Goal: Task Accomplishment & Management: Manage account settings

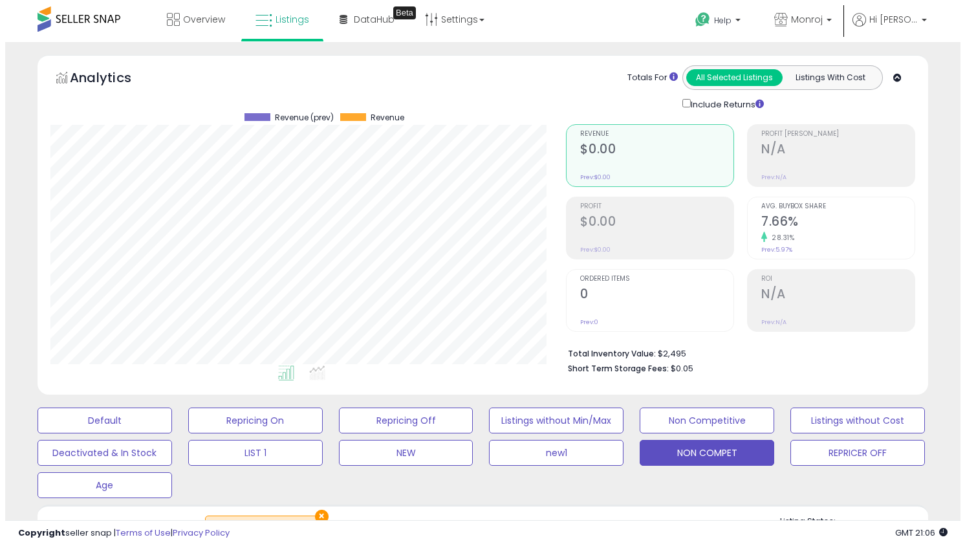
scroll to position [265, 515]
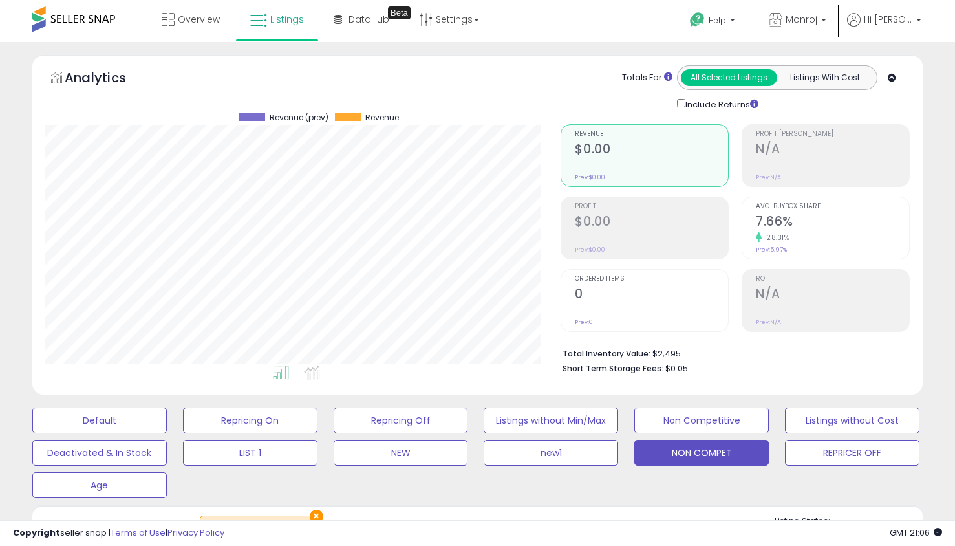
click at [842, 464] on div "Default Repricing On Repricing Off Listings without Min/Max Non Competitive Lis…" at bounding box center [477, 449] width 923 height 97
click at [850, 455] on button "REPRICER OFF" at bounding box center [852, 453] width 134 height 26
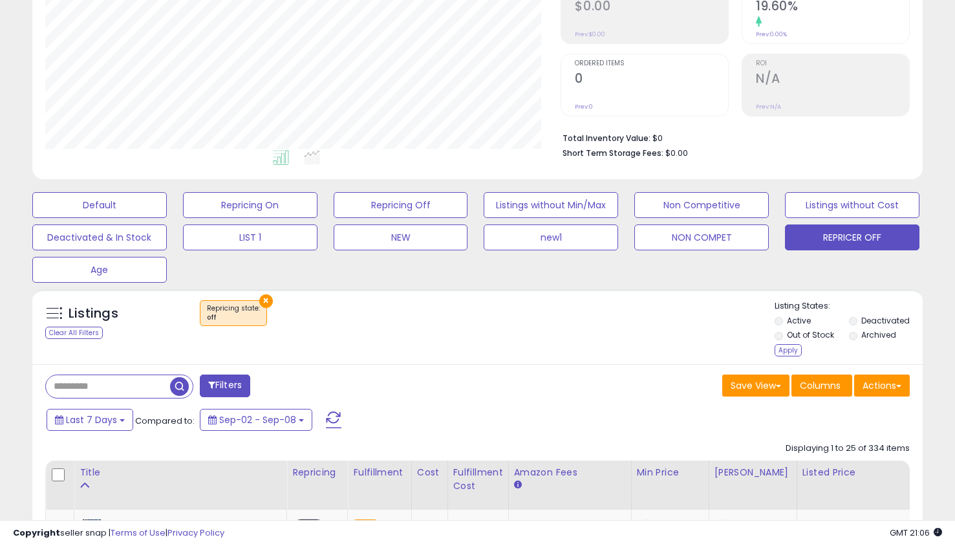
click at [789, 347] on div "Apply" at bounding box center [788, 350] width 27 height 12
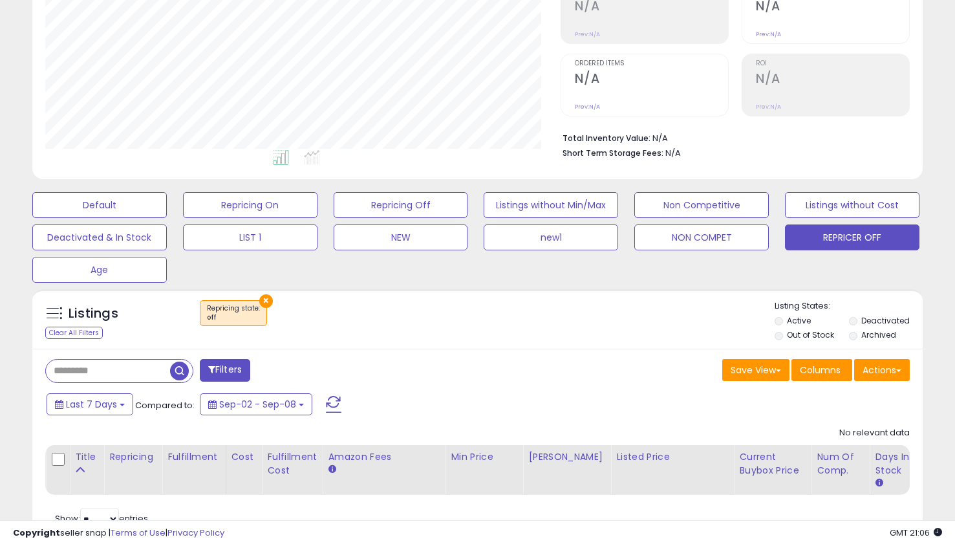
scroll to position [0, 0]
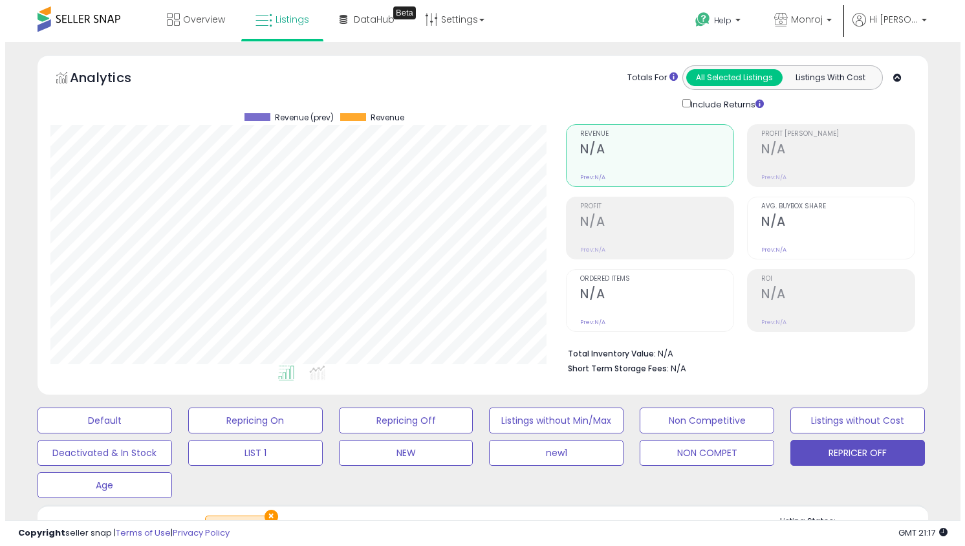
scroll to position [273, 0]
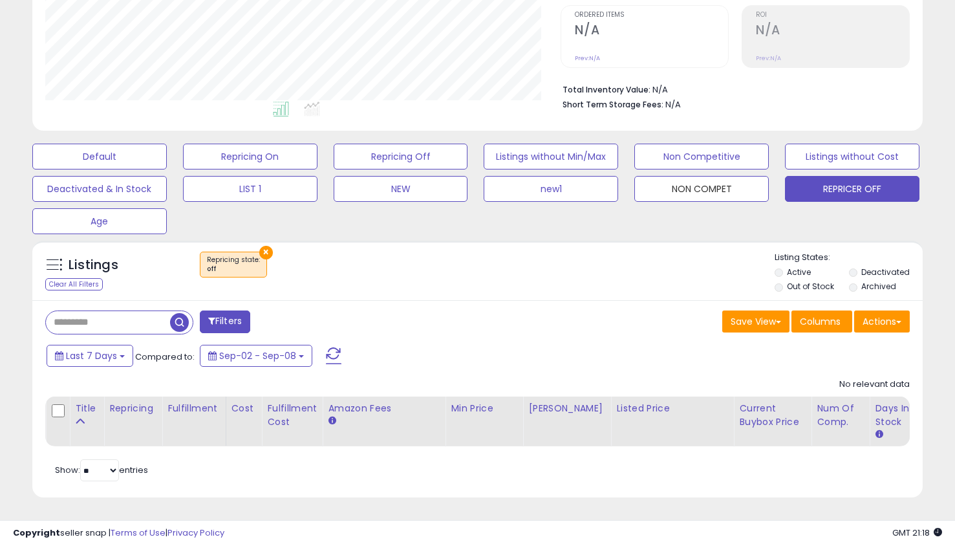
click at [707, 180] on button "NON COMPET" at bounding box center [701, 189] width 134 height 26
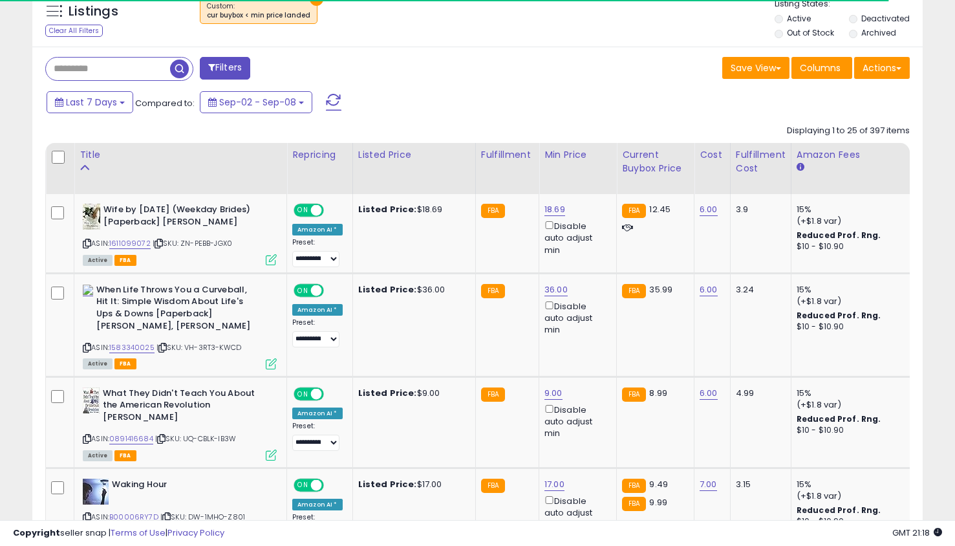
scroll to position [518, 0]
click at [549, 295] on link "36.00" at bounding box center [555, 289] width 23 height 13
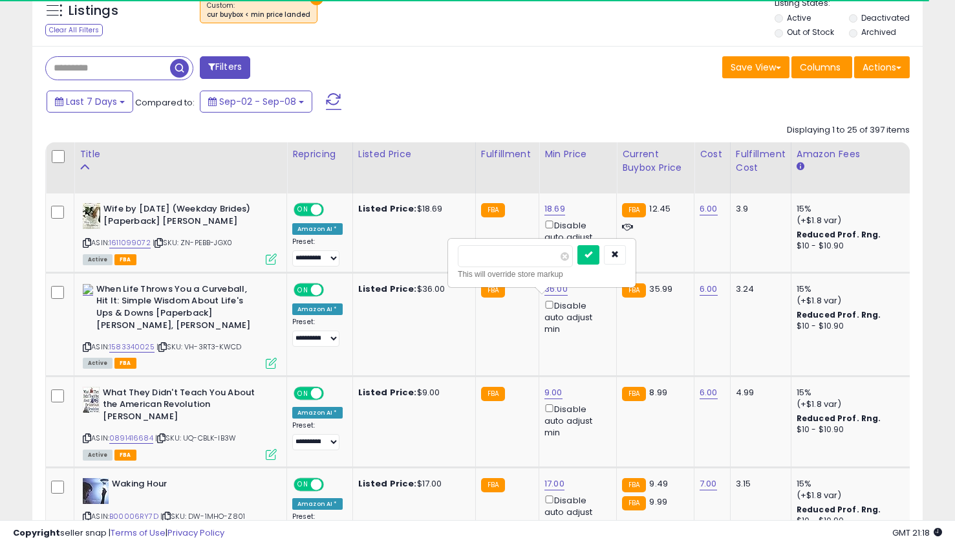
type input "*"
click button "submit" at bounding box center [588, 254] width 22 height 19
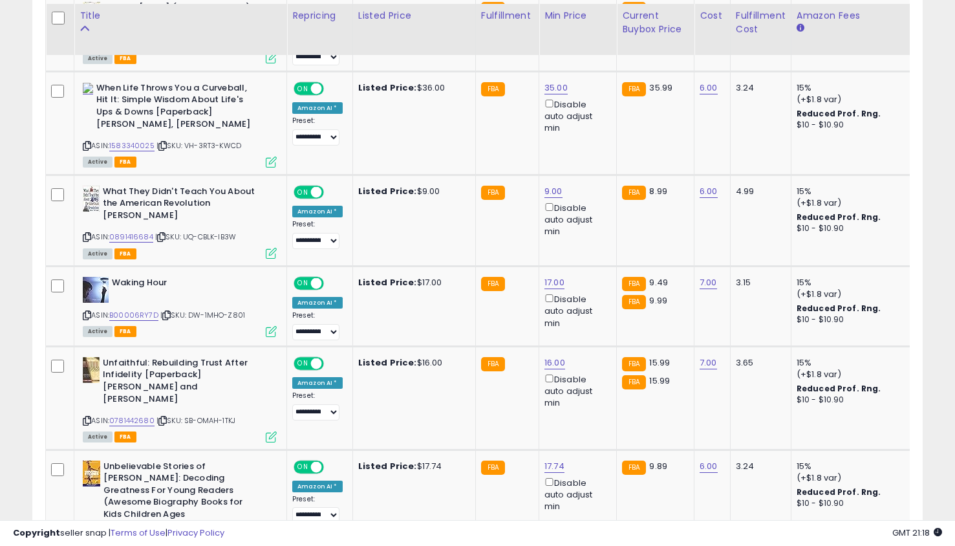
scroll to position [723, 0]
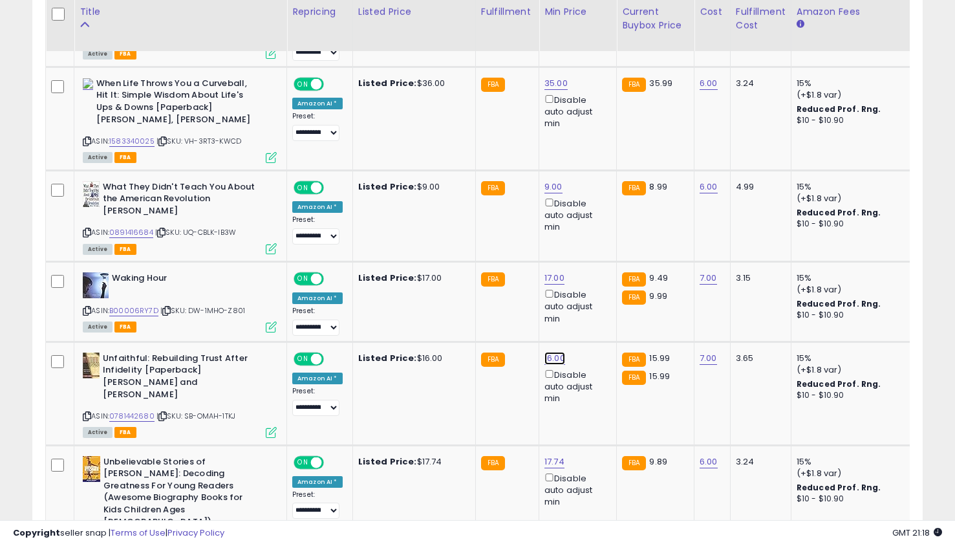
click at [553, 365] on link "16.00" at bounding box center [554, 358] width 21 height 13
type input "**"
click button "submit" at bounding box center [587, 323] width 22 height 19
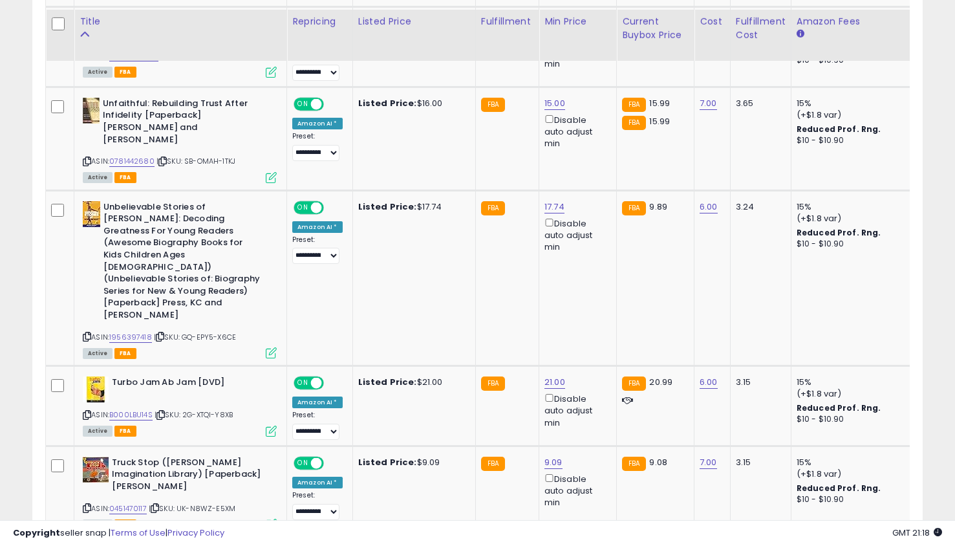
scroll to position [989, 0]
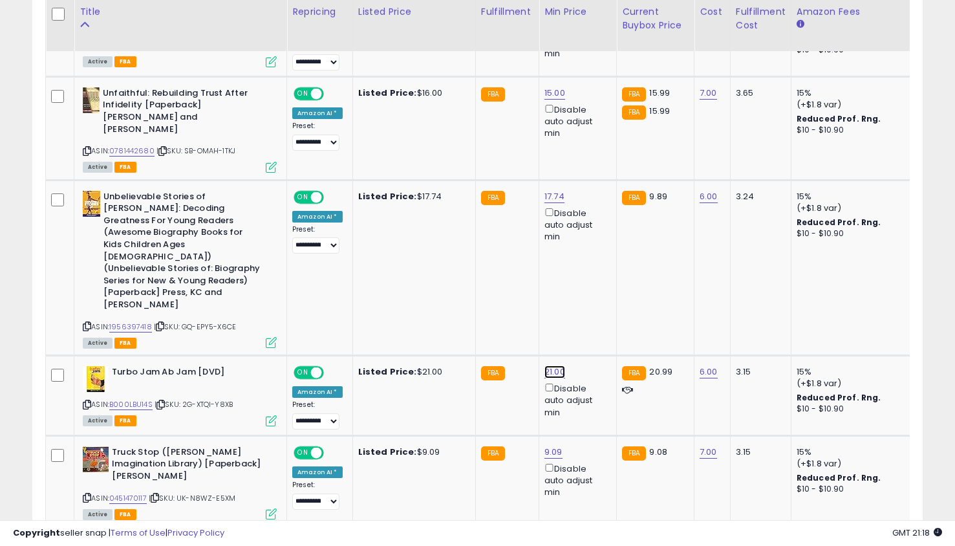
click at [551, 365] on link "21.00" at bounding box center [554, 371] width 21 height 13
type input "**"
click button "submit" at bounding box center [587, 301] width 22 height 19
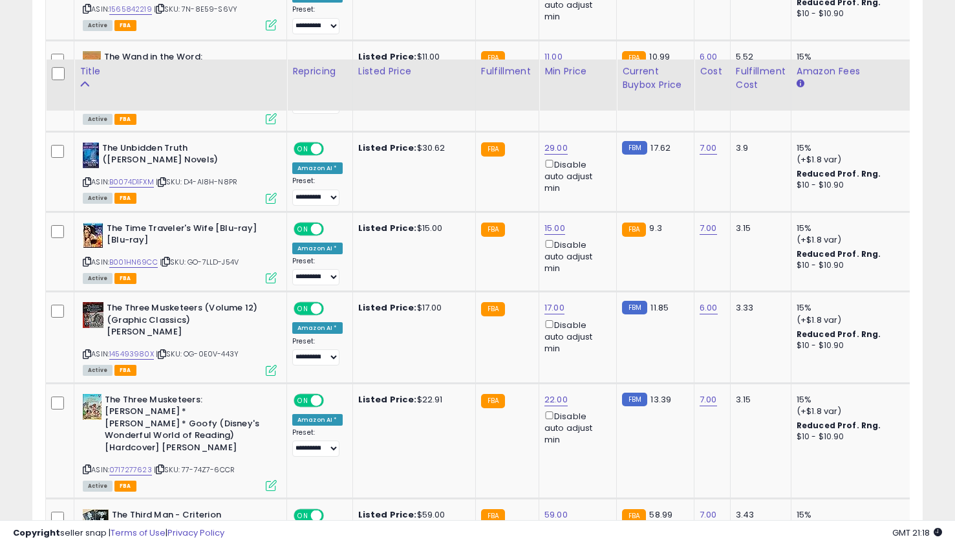
scroll to position [1924, 0]
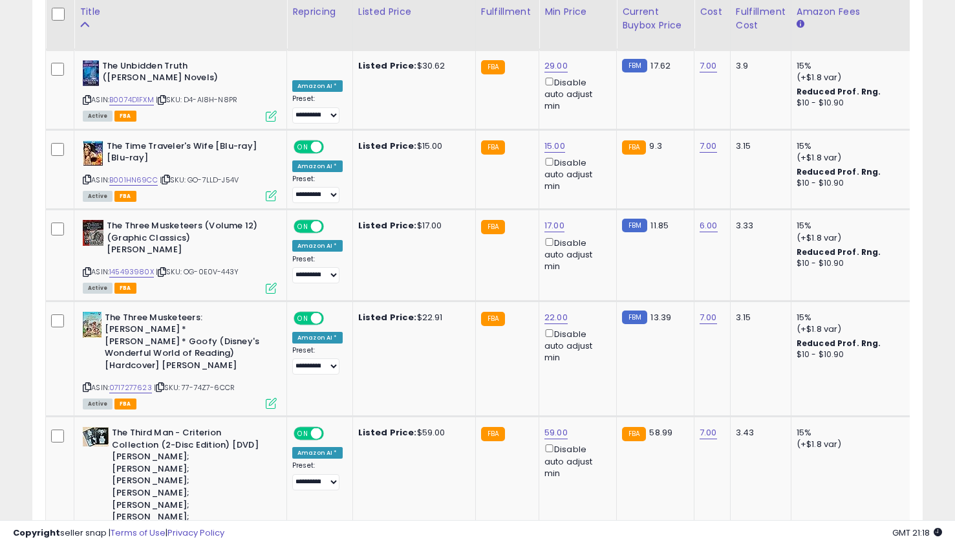
click at [561, 337] on td "22.00 Disable auto adjust min" at bounding box center [578, 358] width 78 height 115
click at [546, 426] on link "59.00" at bounding box center [555, 432] width 23 height 13
type input "**"
click button "submit" at bounding box center [588, 326] width 22 height 19
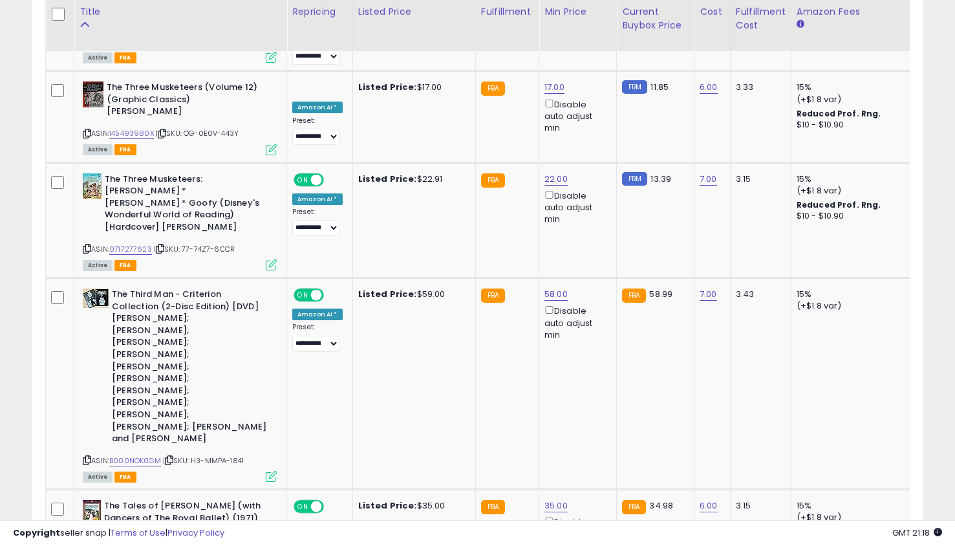
scroll to position [2075, 0]
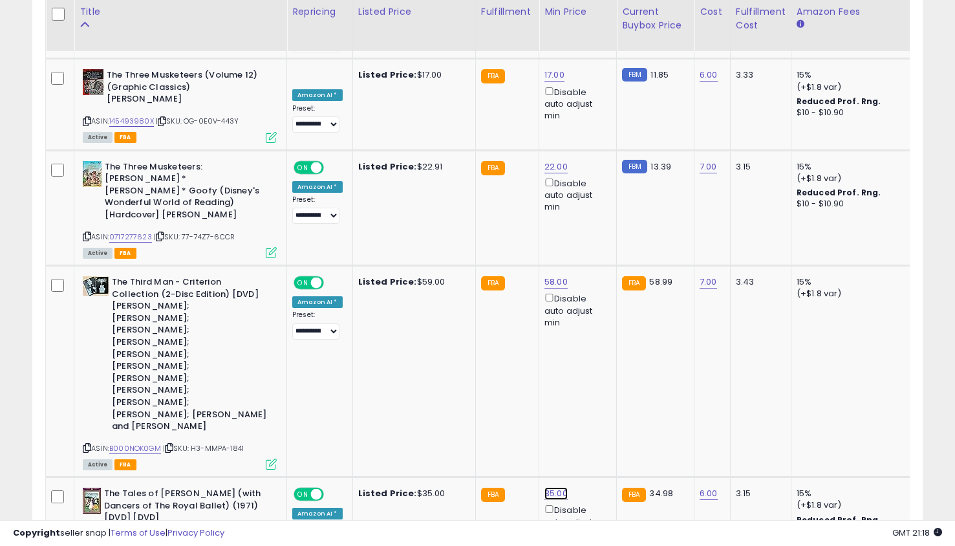
click at [546, 487] on link "35.00" at bounding box center [555, 493] width 23 height 13
type input "**"
click button "submit" at bounding box center [588, 327] width 22 height 19
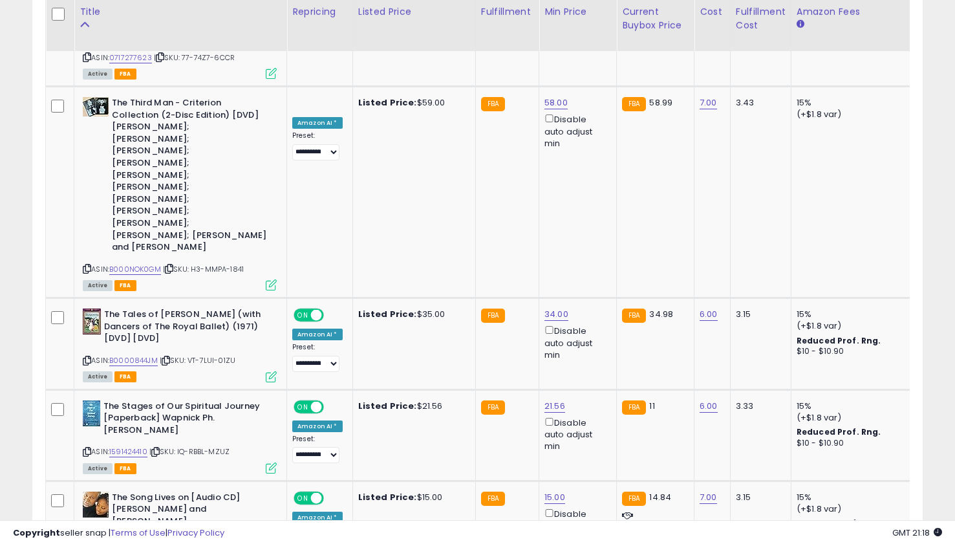
scroll to position [2256, 0]
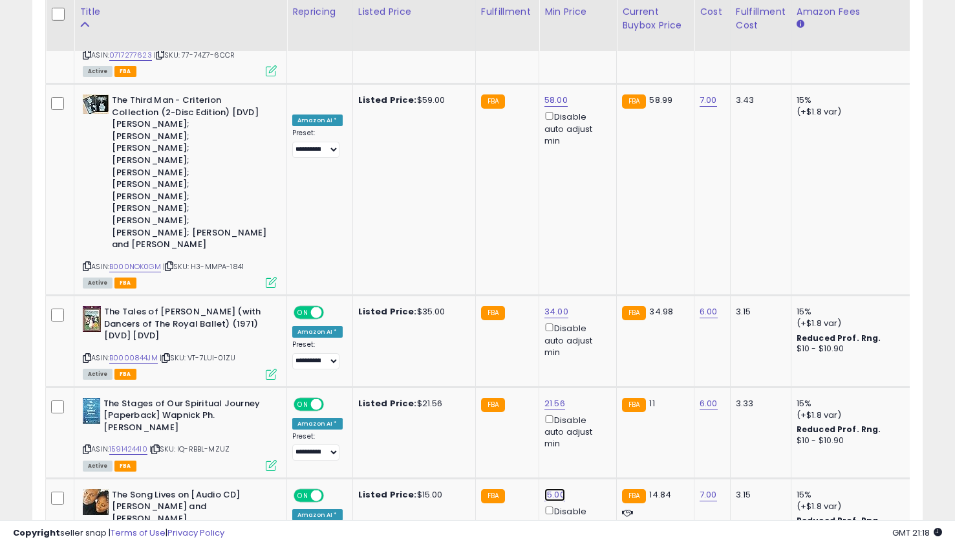
click at [546, 488] on link "15.00" at bounding box center [554, 494] width 21 height 13
type input "**"
click button "submit" at bounding box center [587, 328] width 22 height 19
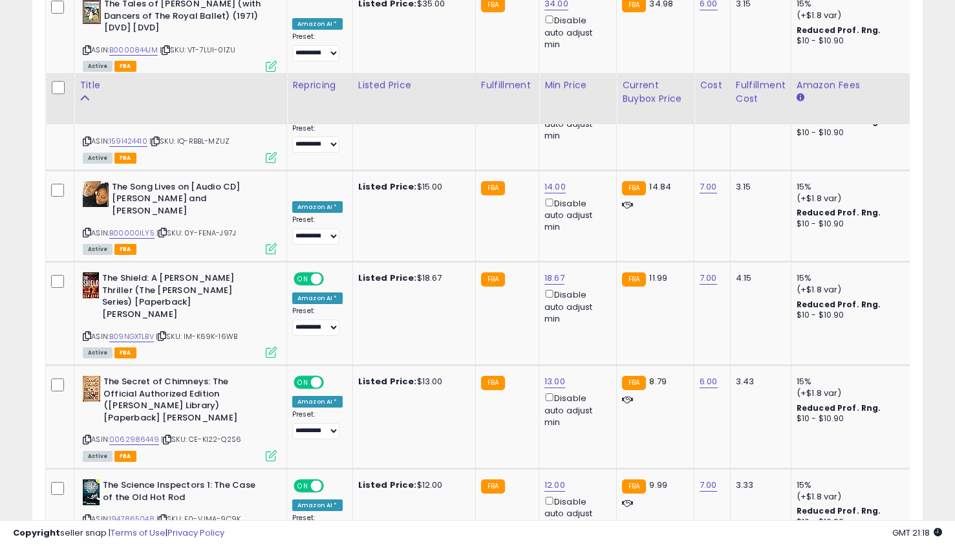
scroll to position [2638, 0]
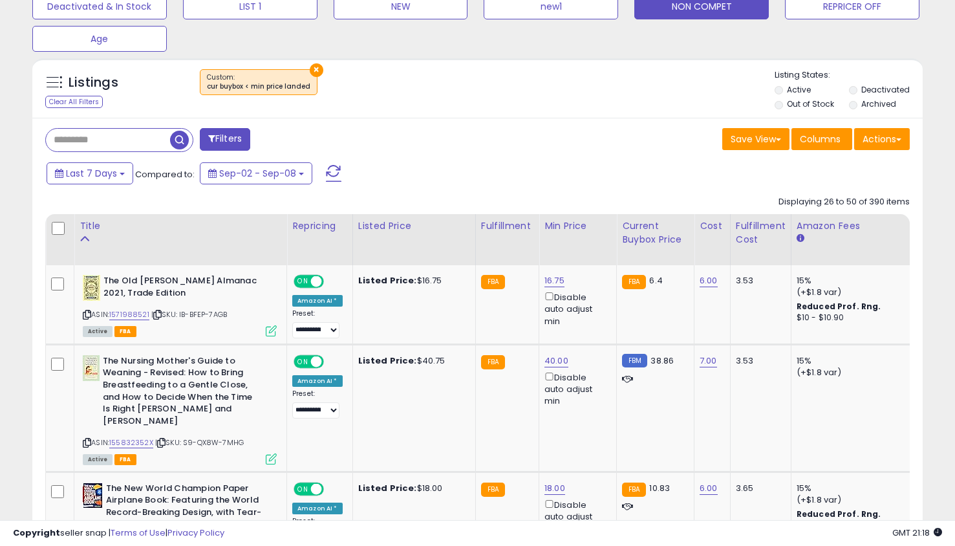
scroll to position [459, 0]
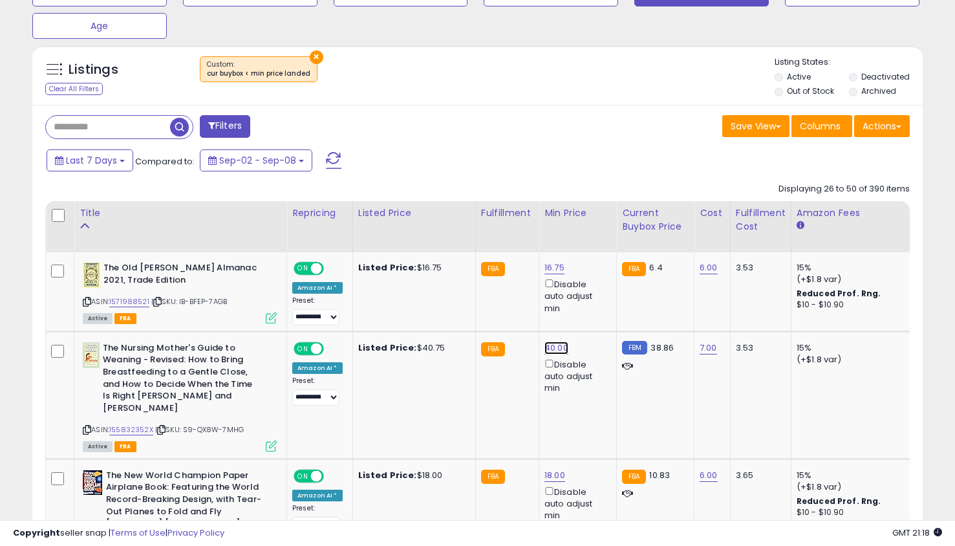
click at [553, 351] on link "40.00" at bounding box center [556, 347] width 24 height 13
type input "*"
type input "**"
click button "submit" at bounding box center [588, 302] width 22 height 19
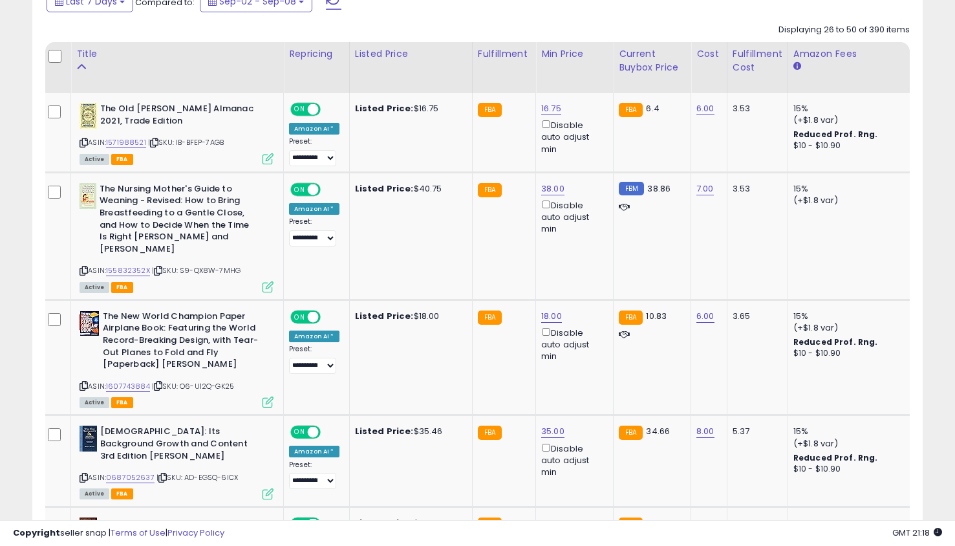
scroll to position [636, 0]
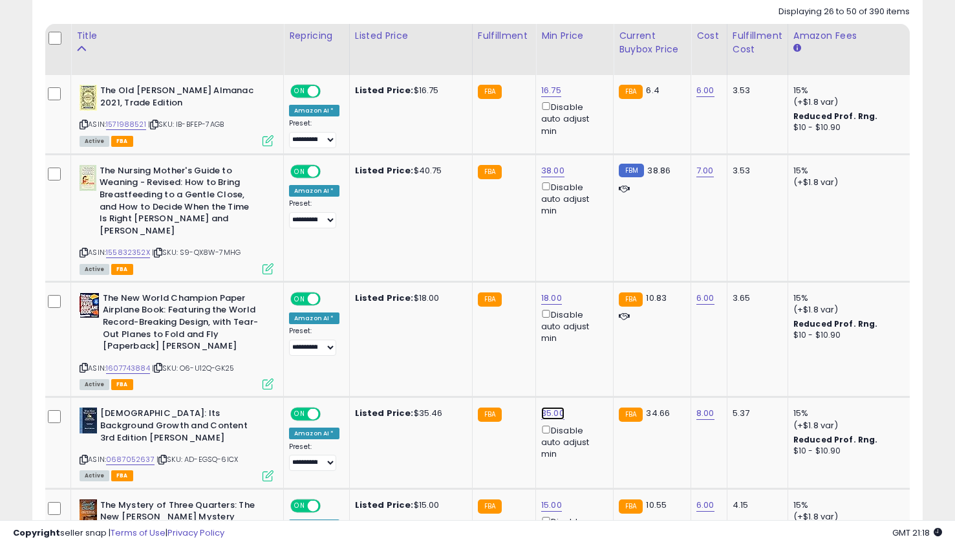
click at [544, 409] on link "35.00" at bounding box center [552, 413] width 23 height 13
type input "**"
click button "submit" at bounding box center [585, 367] width 22 height 19
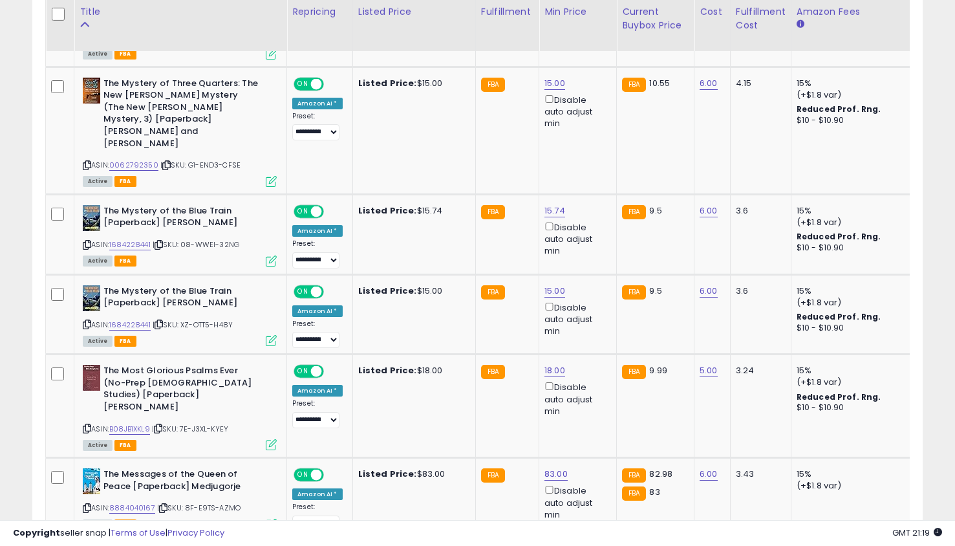
scroll to position [1096, 0]
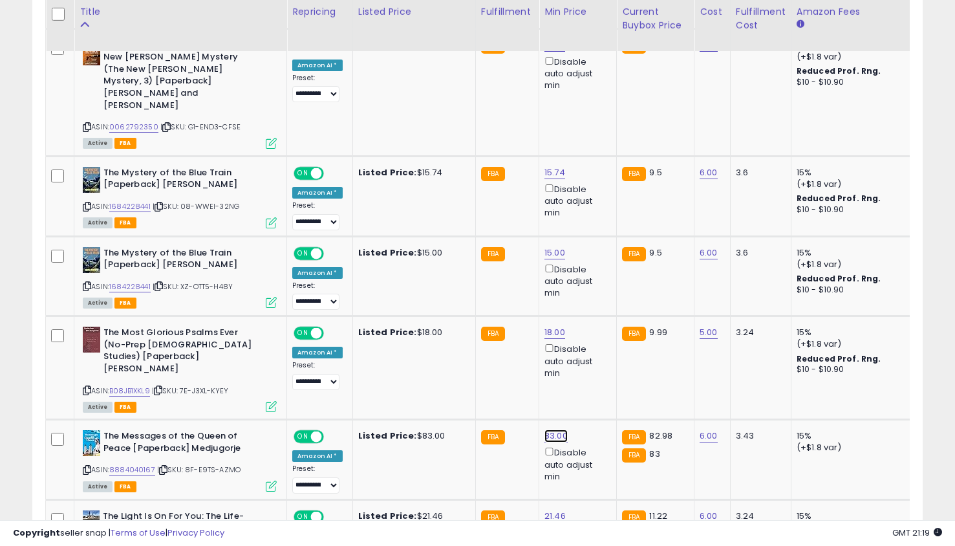
click at [544, 429] on link "83.00" at bounding box center [555, 435] width 23 height 13
type input "**"
click button "submit" at bounding box center [588, 366] width 22 height 19
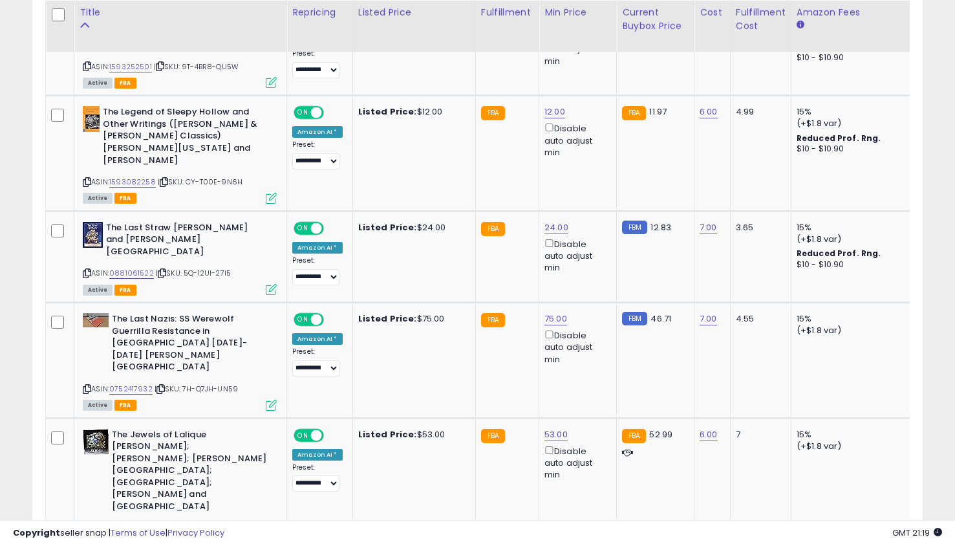
scroll to position [1592, 0]
click at [555, 427] on link "53.00" at bounding box center [555, 433] width 23 height 13
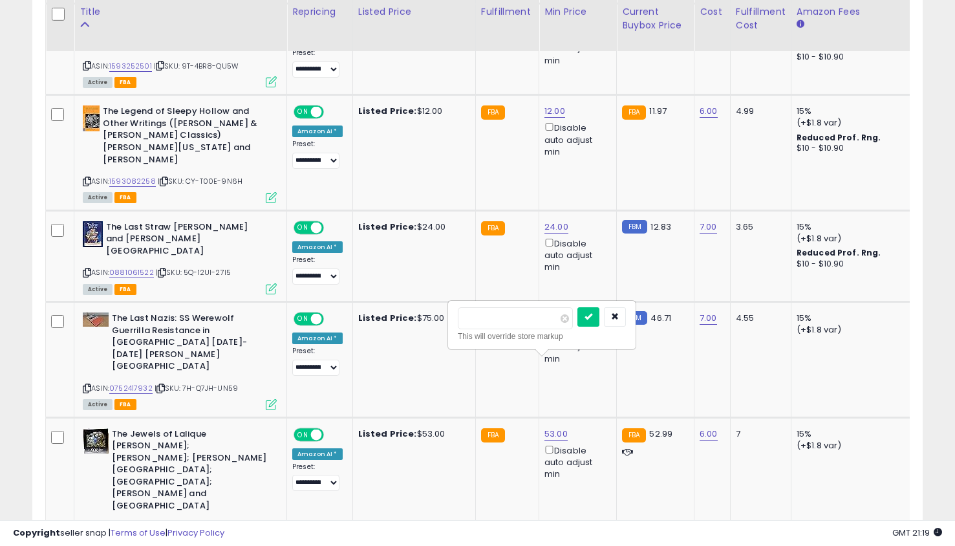
type input "**"
click button "submit" at bounding box center [588, 316] width 22 height 19
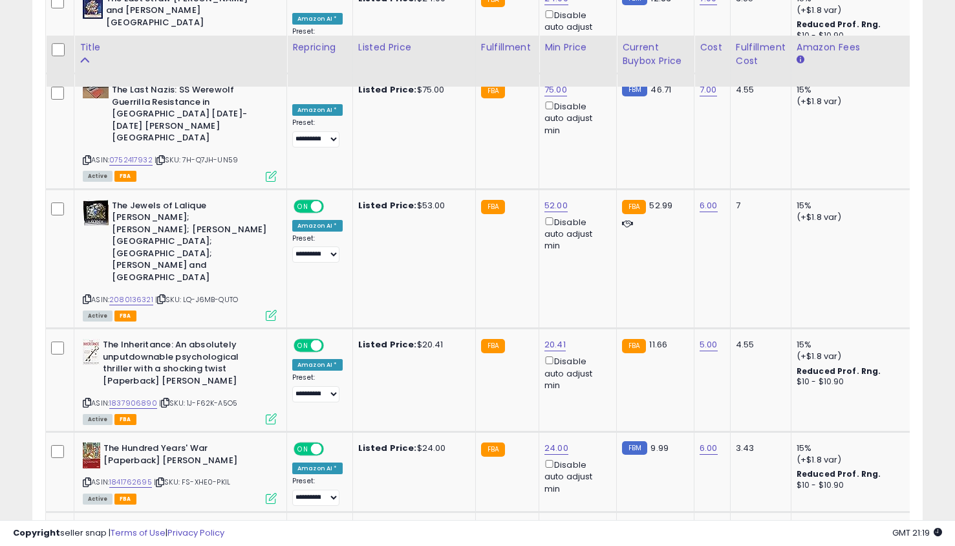
scroll to position [1856, 0]
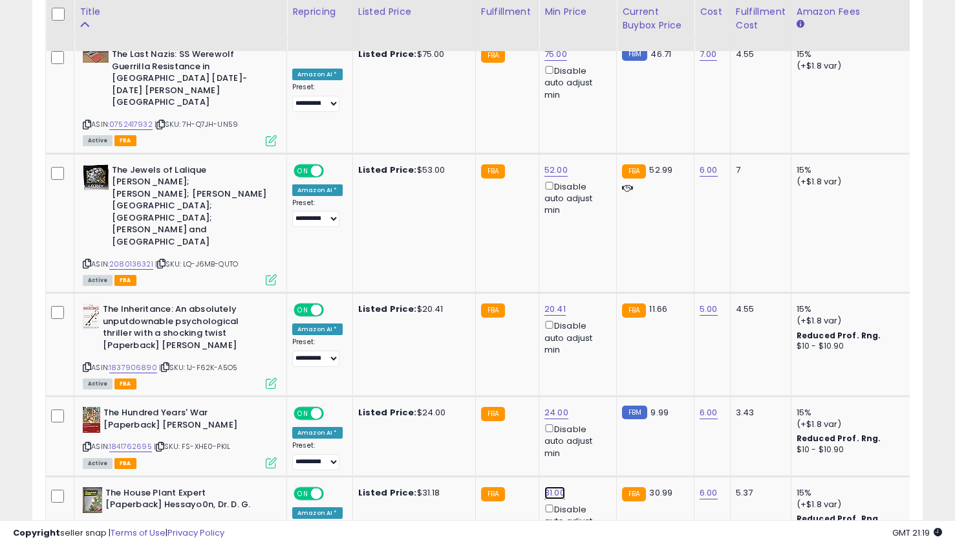
click at [550, 486] on link "31.00" at bounding box center [554, 492] width 21 height 13
type input "**"
click button "submit" at bounding box center [587, 352] width 22 height 19
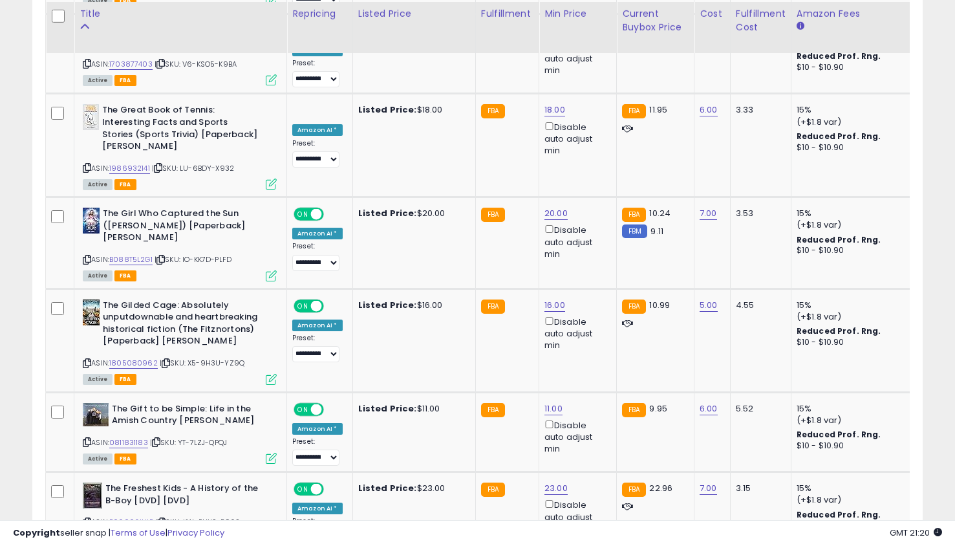
scroll to position [2400, 0]
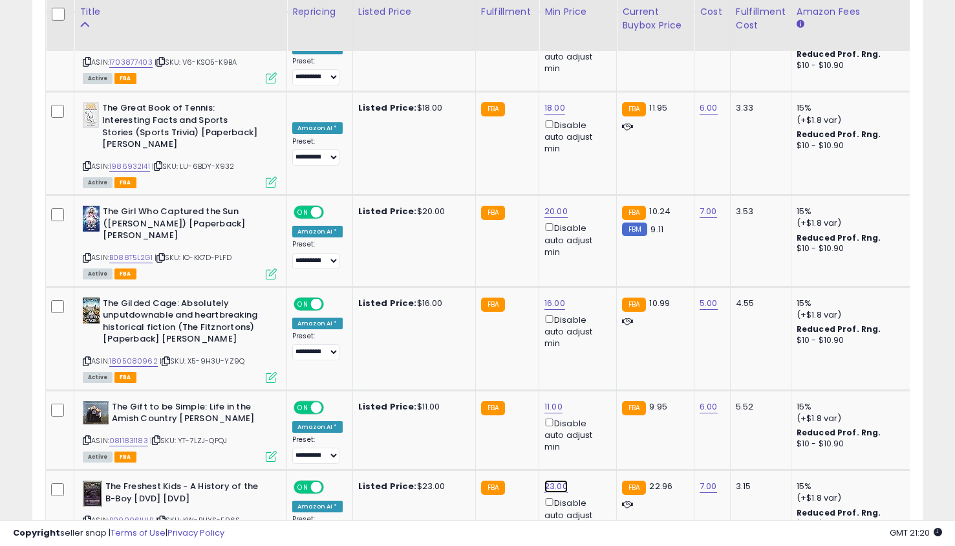
click at [549, 480] on link "23.00" at bounding box center [555, 486] width 23 height 13
type input "**"
click button "submit" at bounding box center [588, 345] width 22 height 19
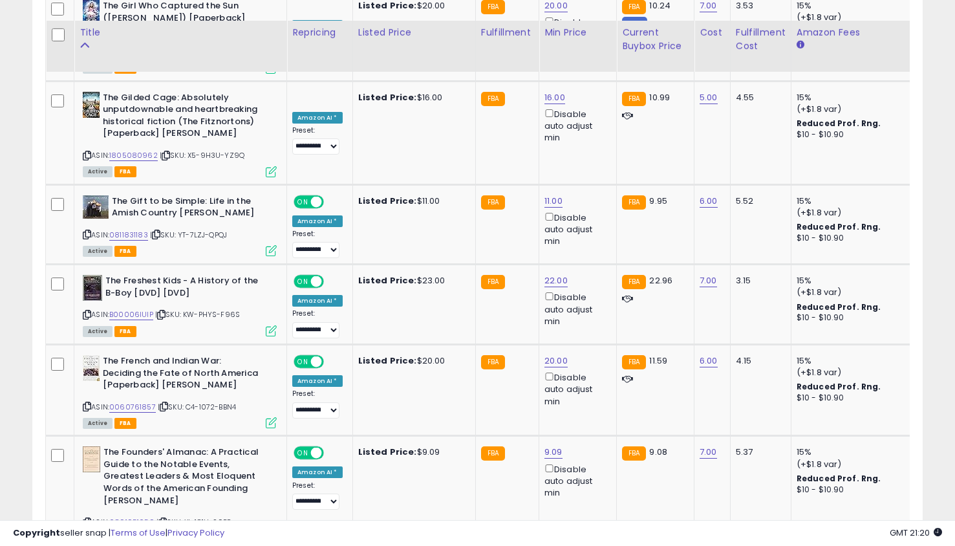
scroll to position [2627, 0]
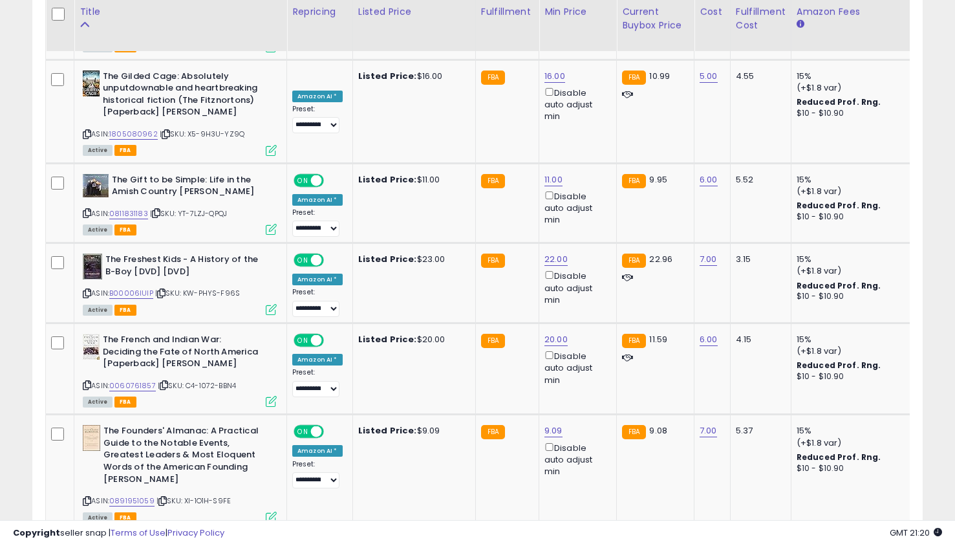
click at [807, 544] on link "3" at bounding box center [809, 555] width 22 height 22
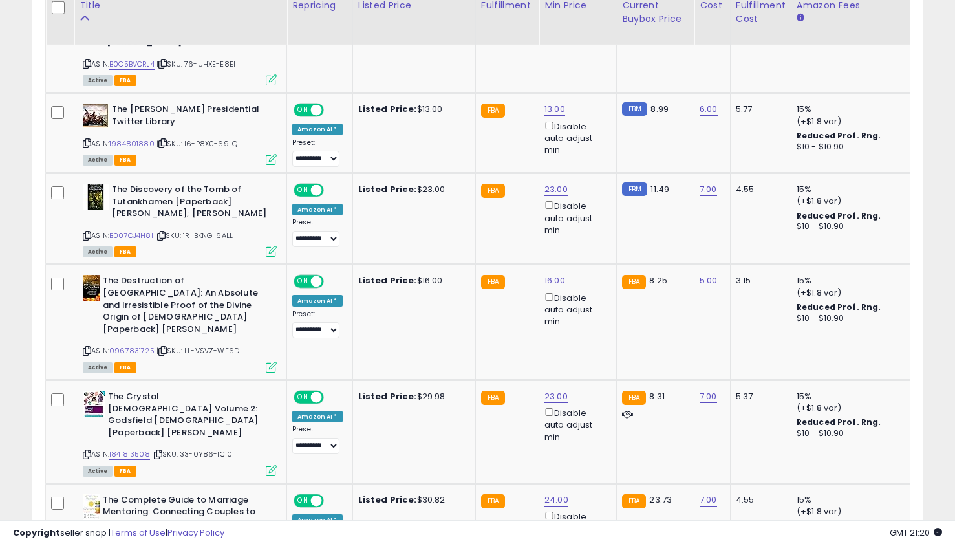
scroll to position [946, 0]
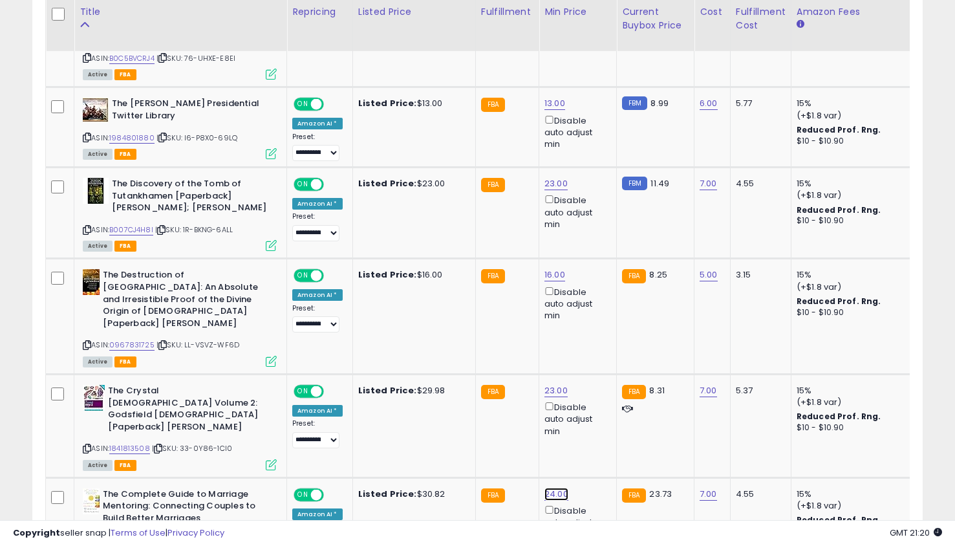
drag, startPoint x: 640, startPoint y: 385, endPoint x: 551, endPoint y: 447, distance: 108.5
click at [551, 487] on link "24.00" at bounding box center [556, 493] width 24 height 13
type input "**"
click button "submit" at bounding box center [588, 400] width 22 height 19
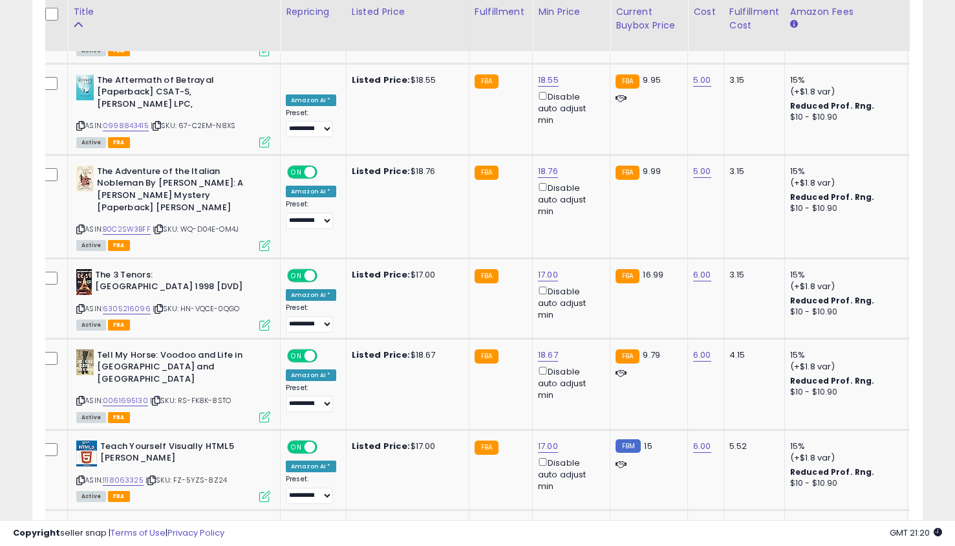
scroll to position [2452, 0]
click at [541, 268] on link "17.00" at bounding box center [548, 274] width 20 height 13
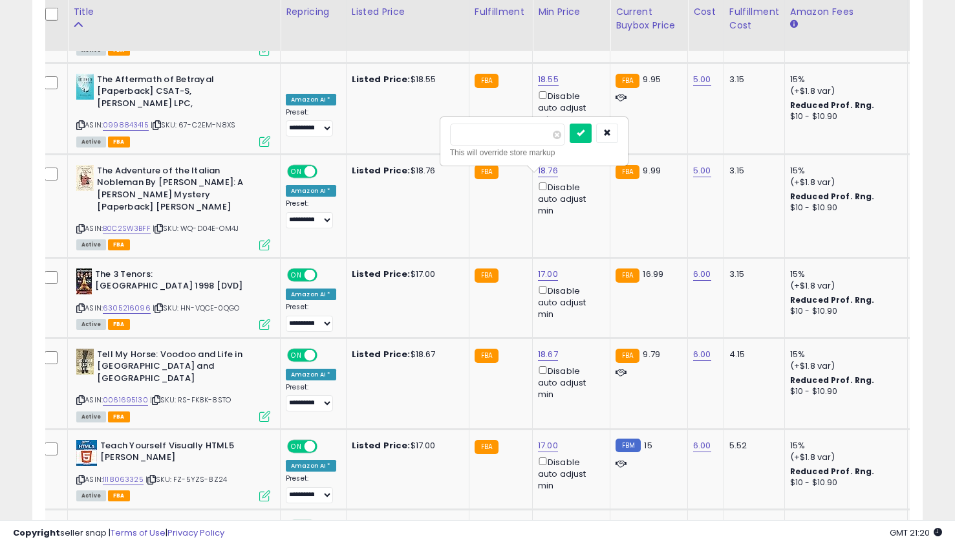
type input "**"
click button "submit" at bounding box center [581, 132] width 22 height 19
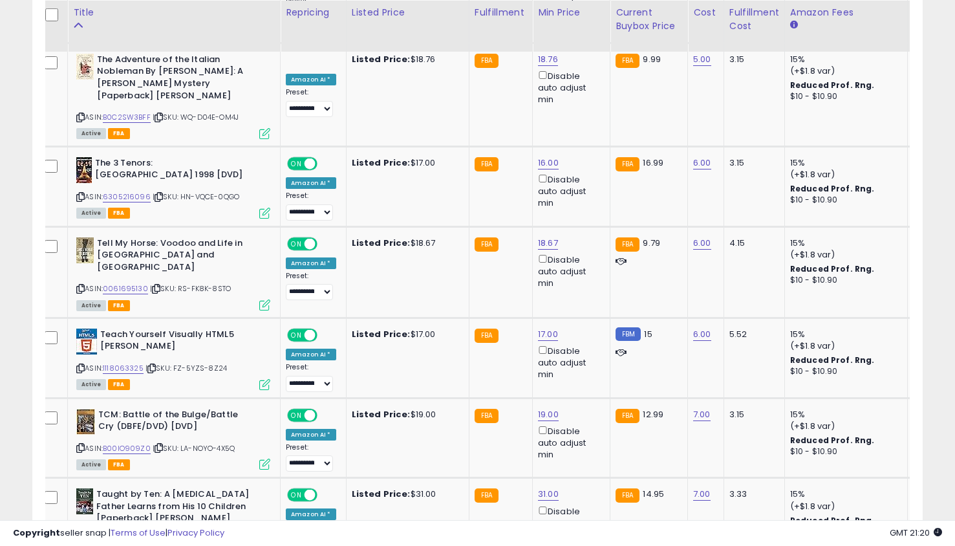
scroll to position [2563, 0]
click at [540, 327] on link "17.00" at bounding box center [548, 333] width 20 height 13
click at [540, 328] on div "17.00 Disable auto adjust min" at bounding box center [569, 354] width 62 height 52
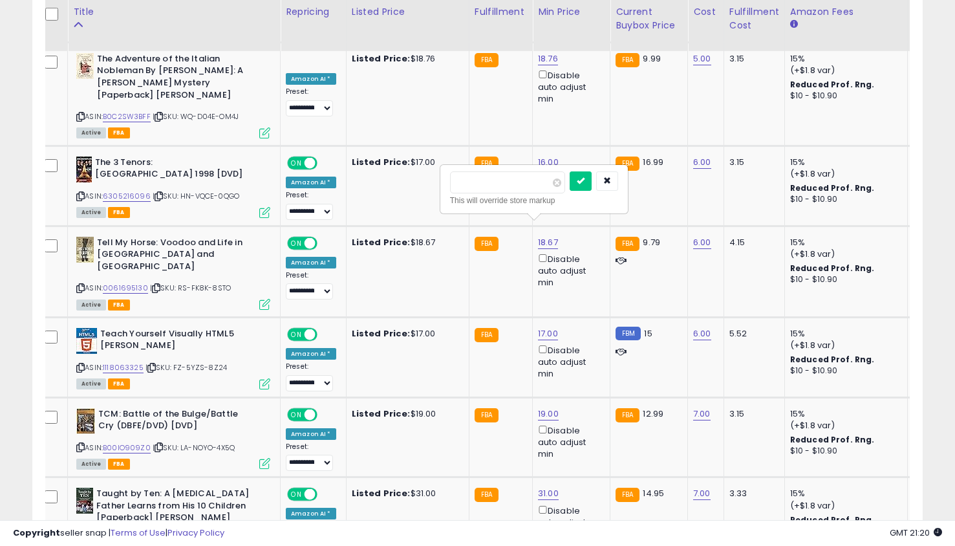
type input "**"
click button "submit" at bounding box center [581, 180] width 22 height 19
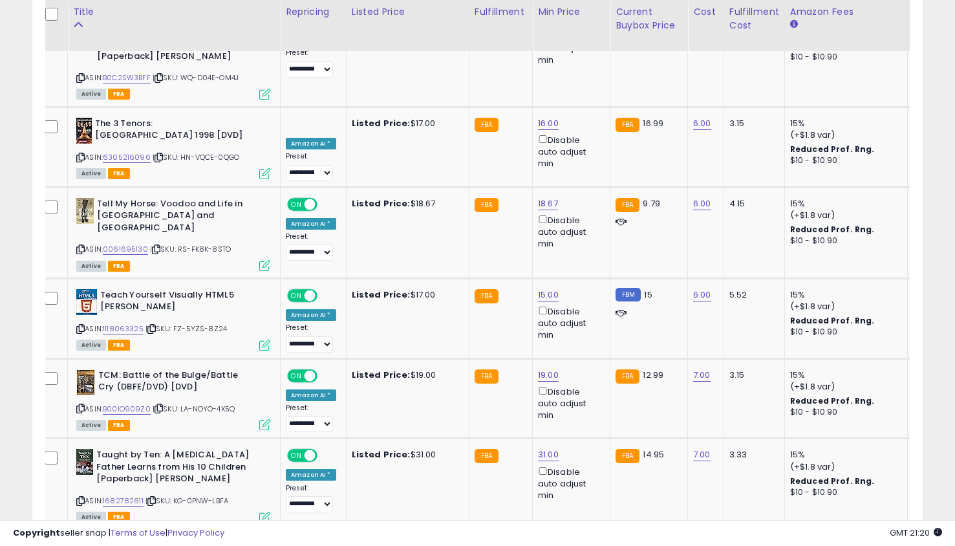
click at [835, 544] on link "4" at bounding box center [831, 555] width 23 height 22
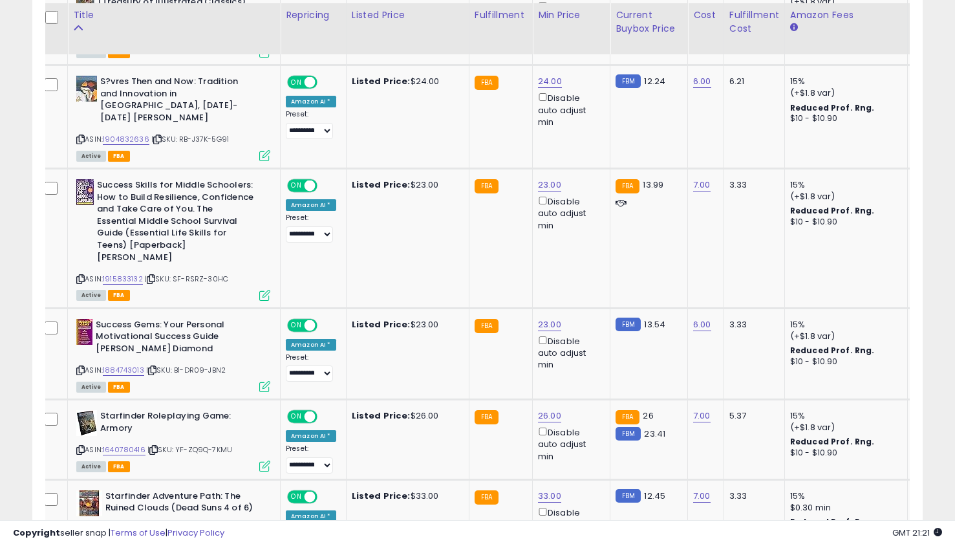
scroll to position [820, 0]
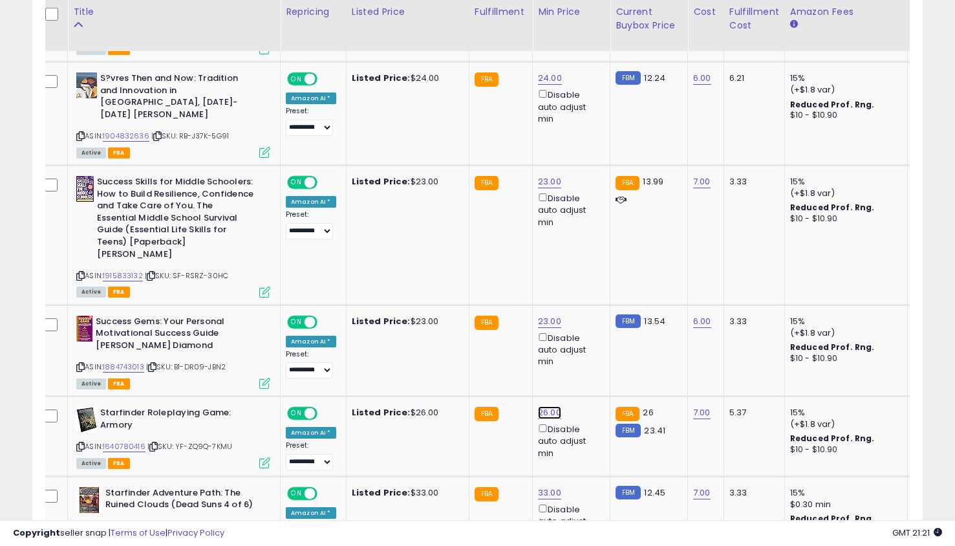
click at [544, 406] on link "26.00" at bounding box center [549, 412] width 23 height 13
type input "**"
click button "submit" at bounding box center [582, 343] width 22 height 19
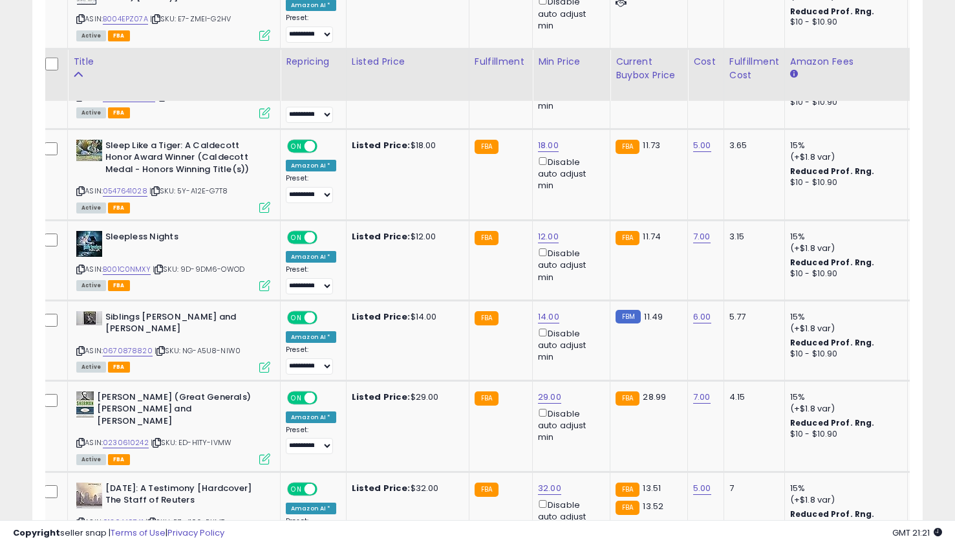
scroll to position [2044, 0]
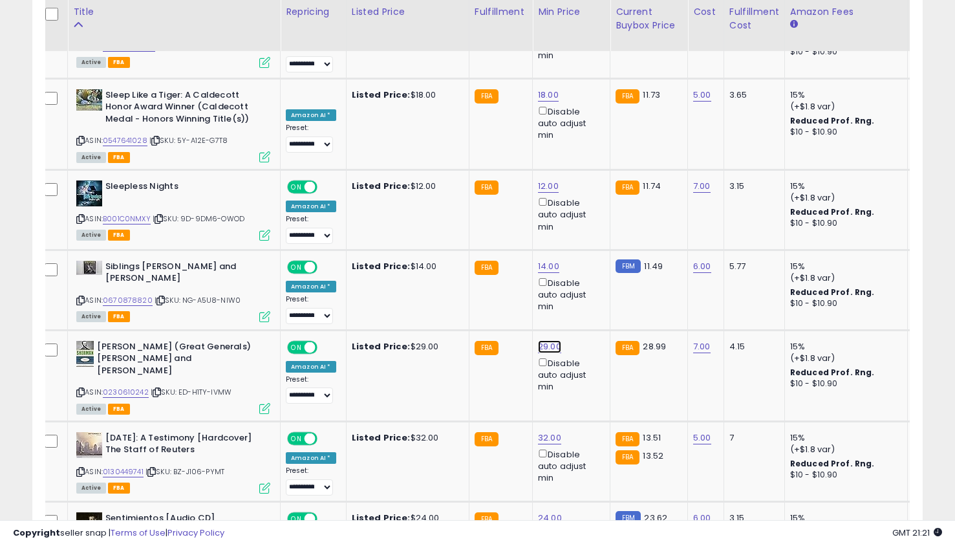
click at [546, 340] on link "29.00" at bounding box center [549, 346] width 23 height 13
type input "**"
click button "submit" at bounding box center [582, 253] width 22 height 19
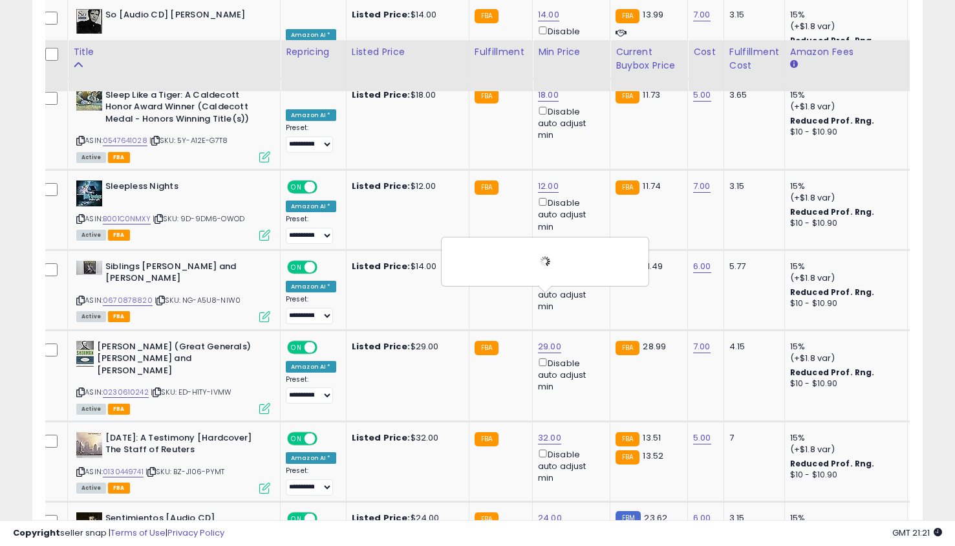
scroll to position [2112, 0]
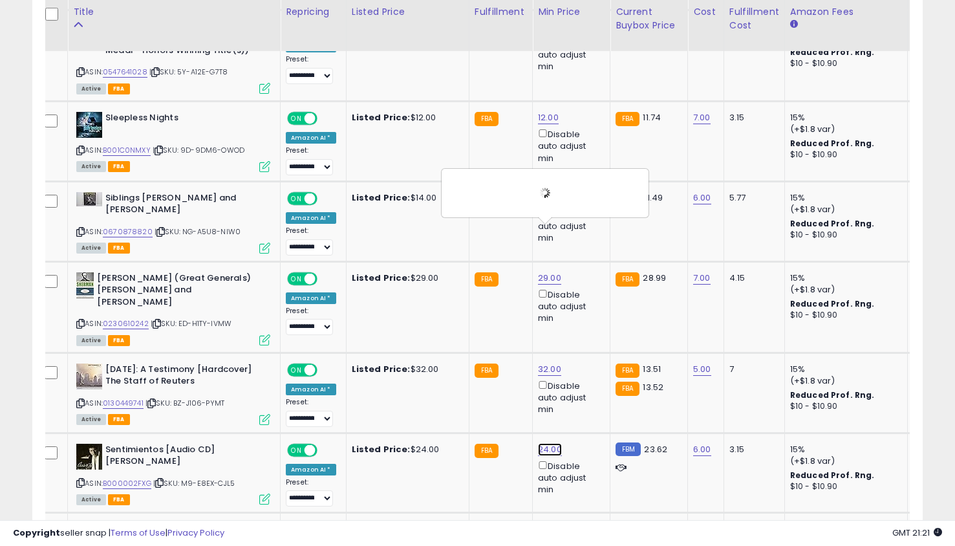
click at [542, 443] on link "24.00" at bounding box center [550, 449] width 24 height 13
type input "**"
click button "submit" at bounding box center [582, 356] width 22 height 19
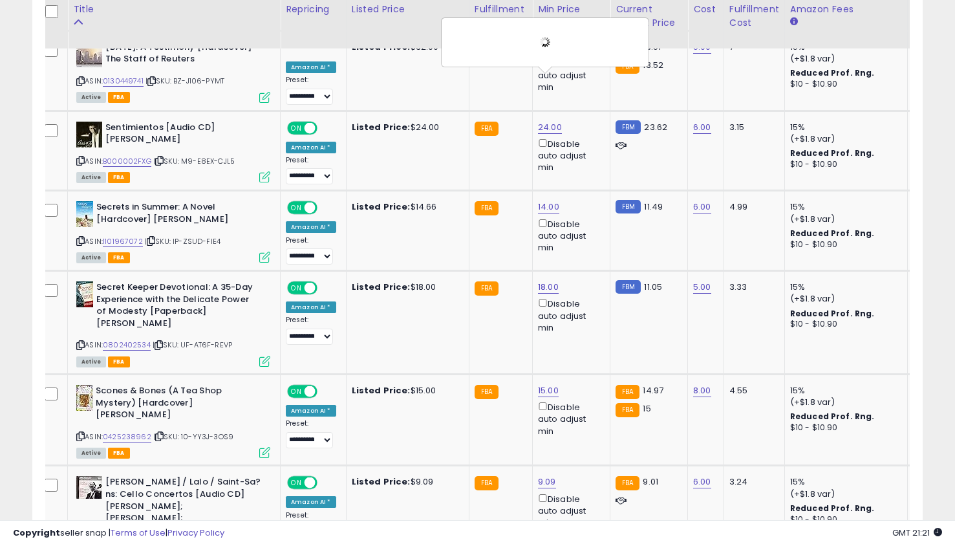
scroll to position [2435, 0]
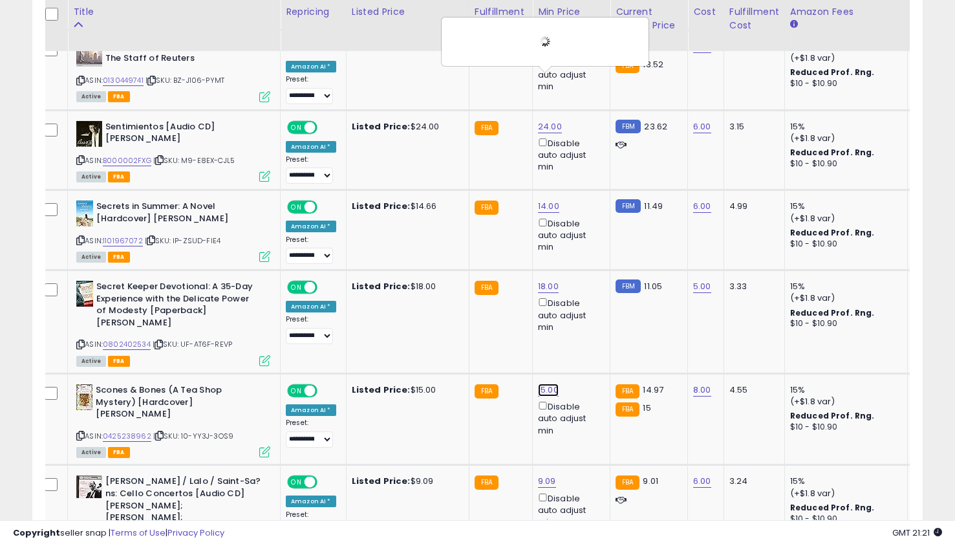
click at [544, 383] on link "15.00" at bounding box center [548, 389] width 21 height 13
type input "**"
click button "submit" at bounding box center [581, 296] width 22 height 19
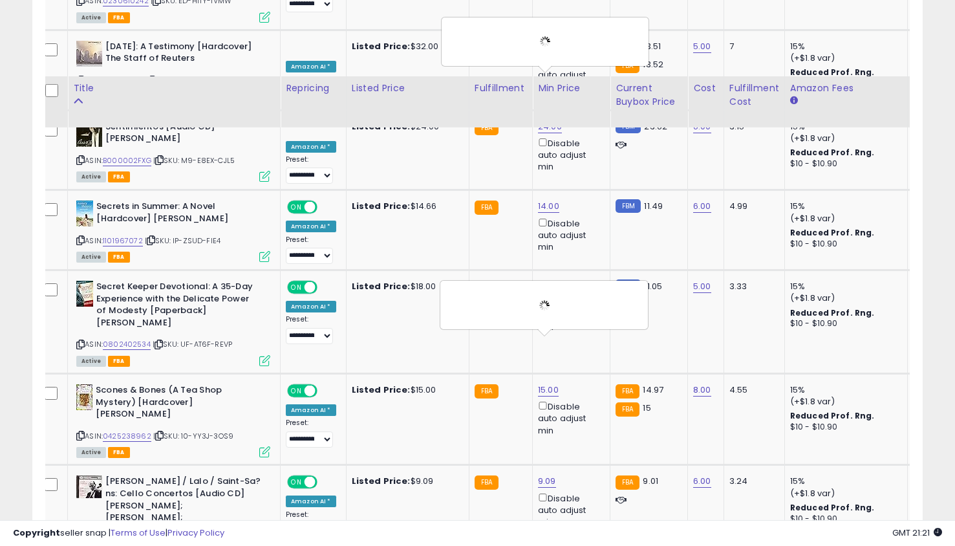
scroll to position [2558, 0]
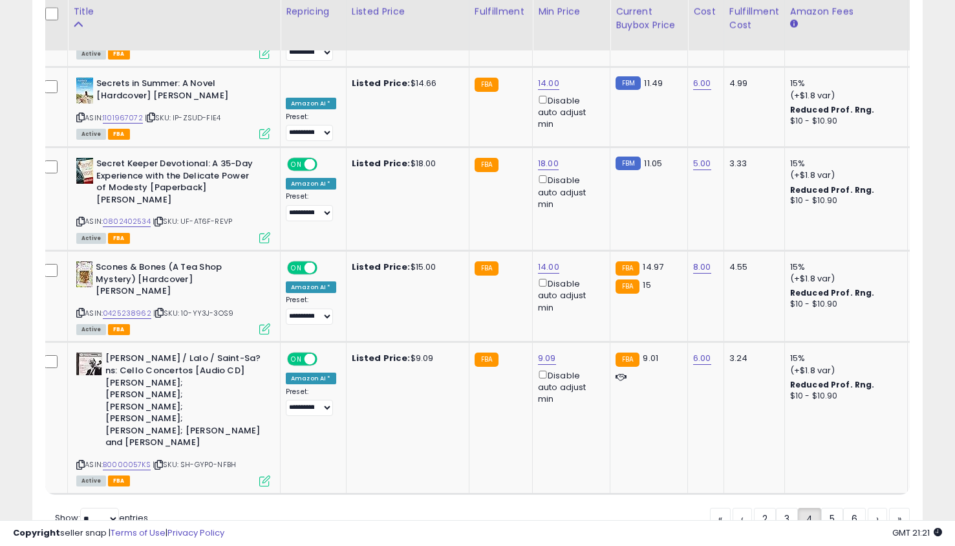
click at [826, 508] on link "5" at bounding box center [832, 519] width 22 height 22
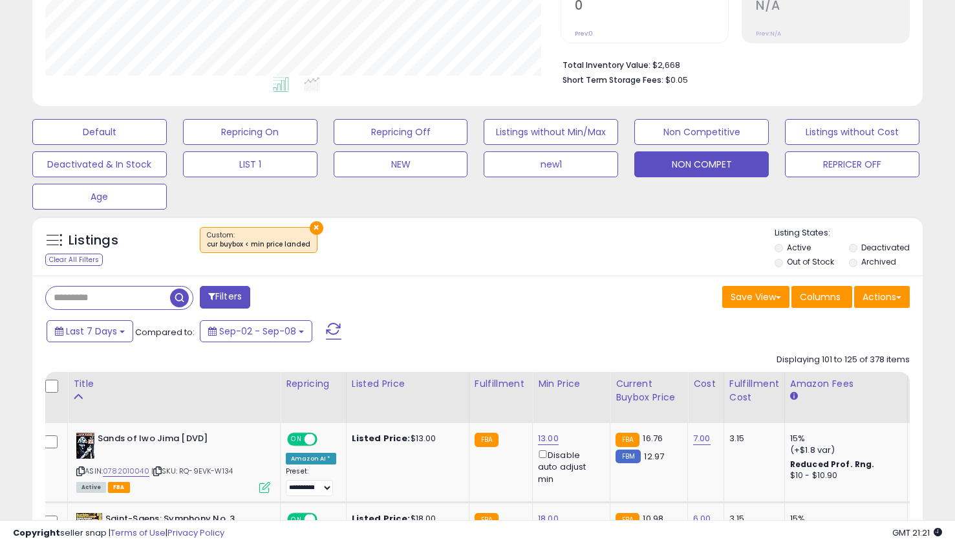
scroll to position [0, 0]
